Goal: Navigation & Orientation: Find specific page/section

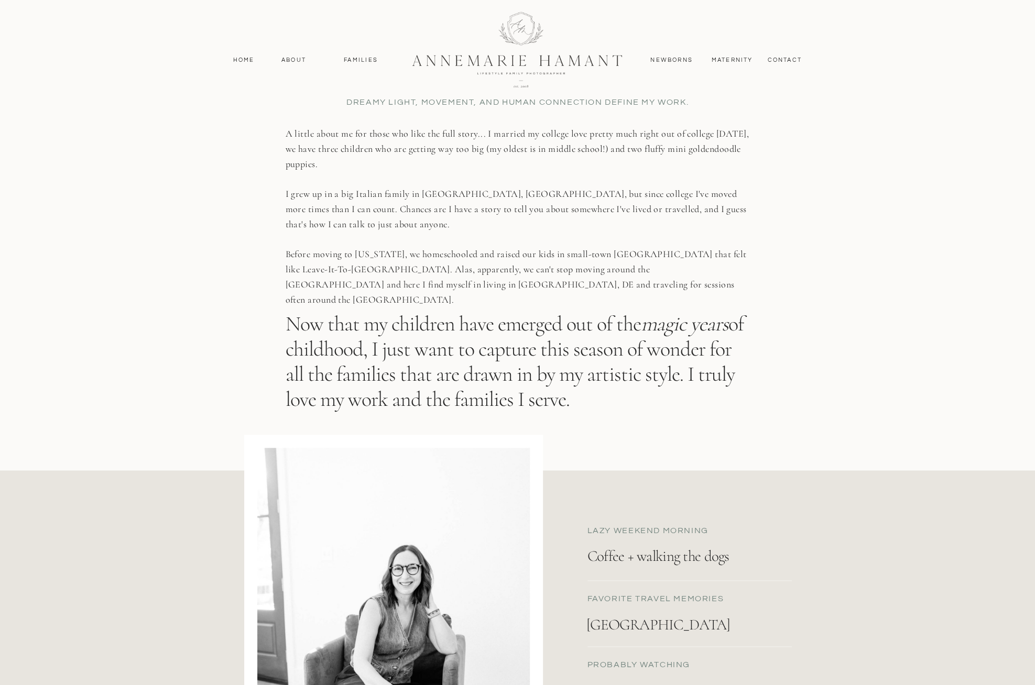
scroll to position [524, 0]
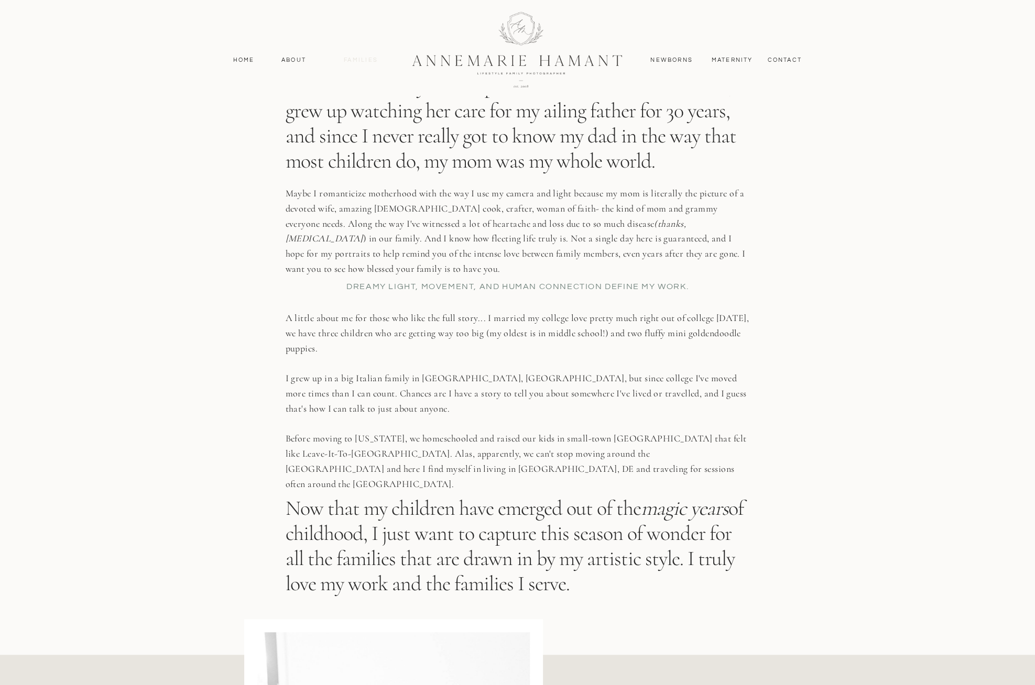
click at [372, 61] on nav "Families" at bounding box center [360, 60] width 47 height 9
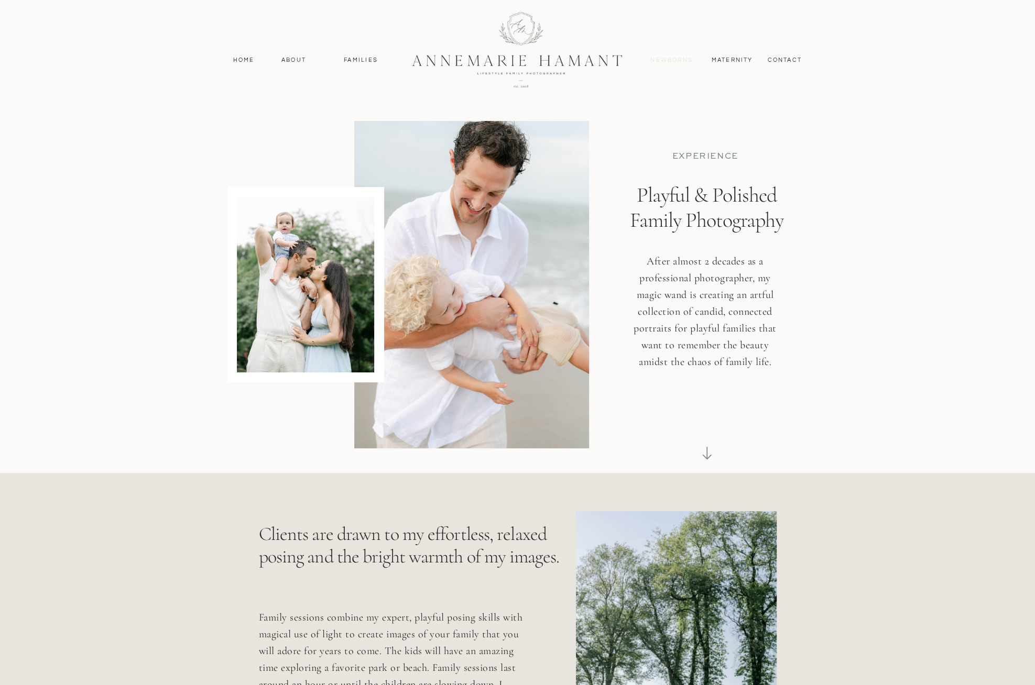
click at [685, 56] on nav "Newborns" at bounding box center [671, 60] width 50 height 9
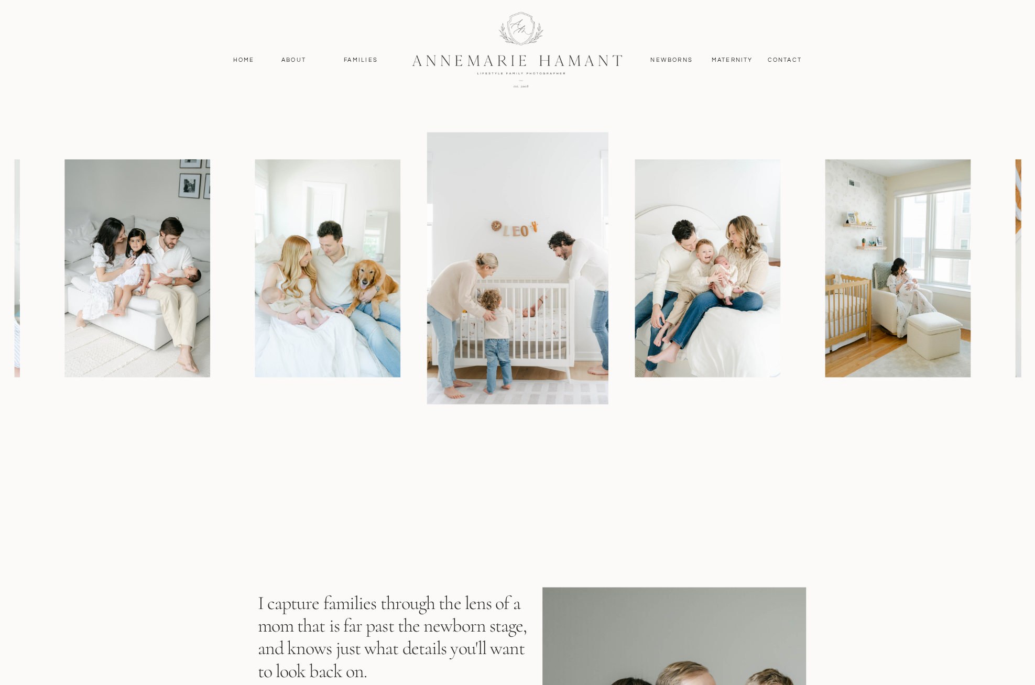
scroll to position [995, 0]
